Goal: Task Accomplishment & Management: Complete application form

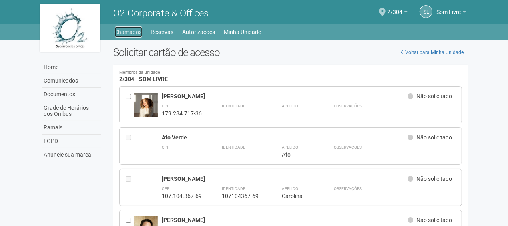
click at [137, 36] on link "Chamados" at bounding box center [128, 31] width 27 height 11
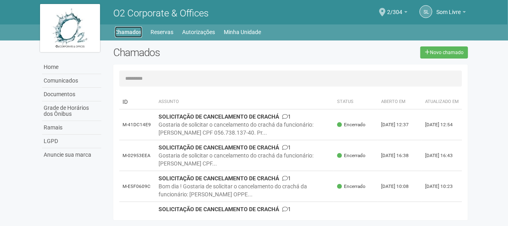
click at [123, 37] on link "Chamados" at bounding box center [128, 31] width 27 height 11
click at [246, 25] on div "Home Home Comunicados Documentos Grade de Horários dos Ônibus Ramais LGPD Anunc…" at bounding box center [254, 30] width 441 height 13
click at [247, 33] on link "Minha Unidade" at bounding box center [242, 31] width 37 height 11
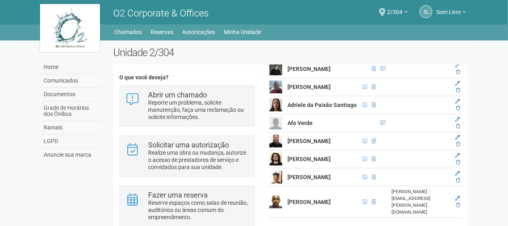
scroll to position [401, 0]
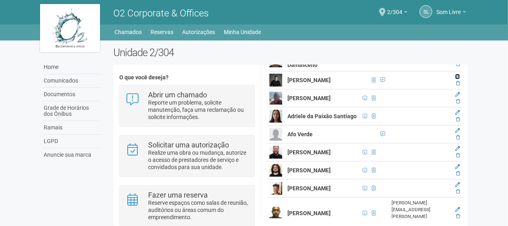
click at [457, 79] on icon at bounding box center [457, 76] width 5 height 5
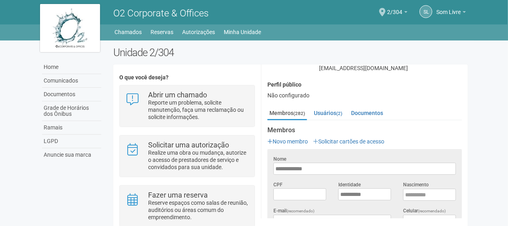
scroll to position [148, 0]
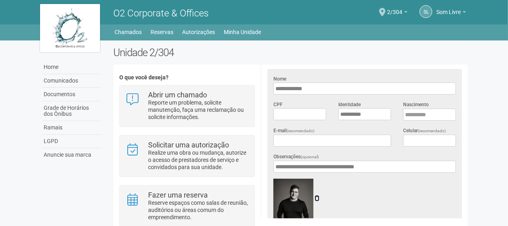
click at [319, 195] on icon at bounding box center [317, 198] width 5 height 6
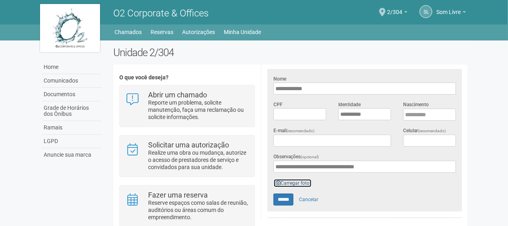
click at [300, 179] on link "Carregar foto" at bounding box center [293, 183] width 38 height 9
click at [286, 179] on link "Carregar foto" at bounding box center [293, 183] width 38 height 9
click at [282, 179] on link "Carregar foto" at bounding box center [293, 183] width 38 height 9
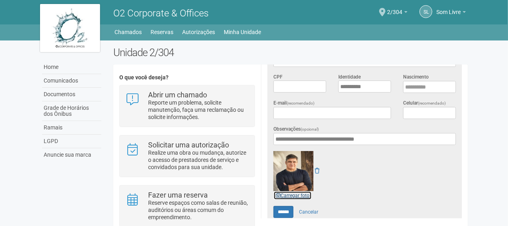
scroll to position [188, 0]
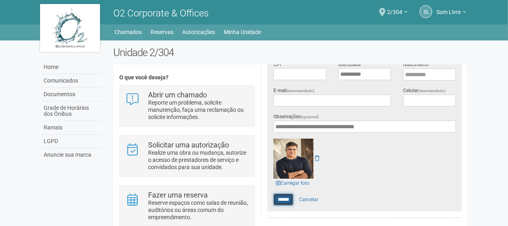
click at [286, 193] on input "******" at bounding box center [284, 199] width 20 height 12
type input "******"
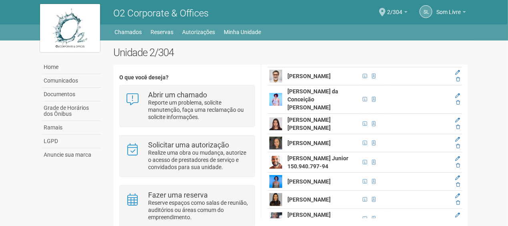
scroll to position [0, 0]
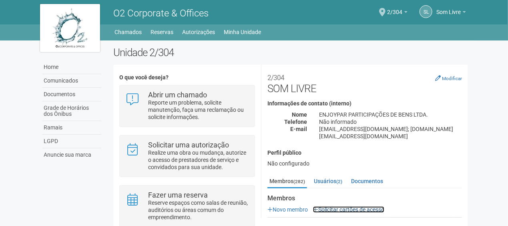
click at [343, 206] on link "Solicitar cartões de acesso" at bounding box center [348, 209] width 71 height 6
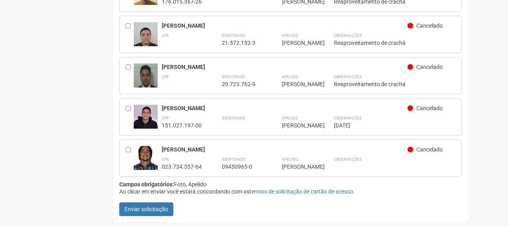
scroll to position [12487, 0]
type input "**********"
click at [142, 211] on button "Enviar solicitação" at bounding box center [146, 209] width 54 height 14
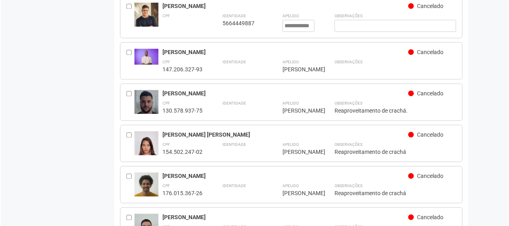
scroll to position [0, 0]
